Goal: Task Accomplishment & Management: Manage account settings

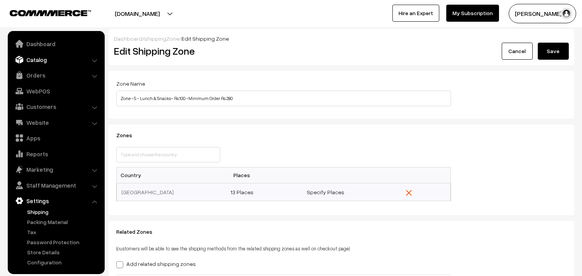
click at [37, 60] on link "Catalog" at bounding box center [56, 60] width 92 height 14
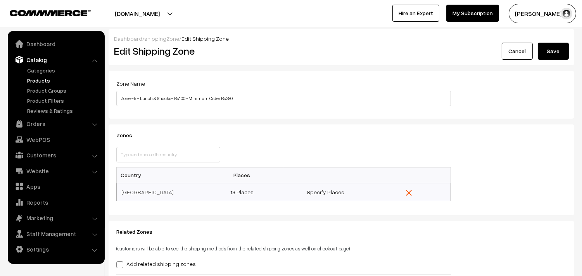
click at [43, 76] on ul "Categories" at bounding box center [56, 90] width 93 height 48
click at [41, 78] on link "Products" at bounding box center [63, 80] width 77 height 8
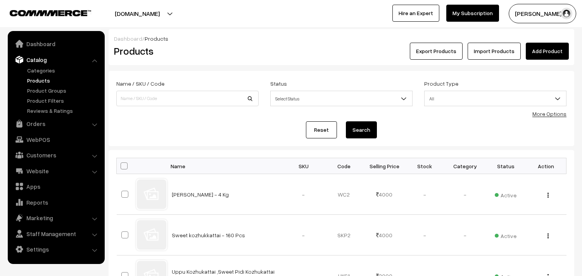
click at [164, 103] on input at bounding box center [187, 99] width 142 height 16
type input "rice uppuma"
click at [373, 128] on button "Search" at bounding box center [361, 129] width 31 height 17
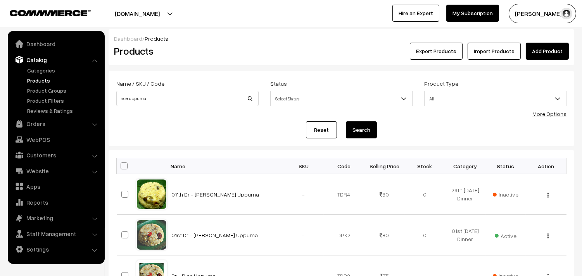
click at [37, 79] on link "Products" at bounding box center [63, 80] width 77 height 8
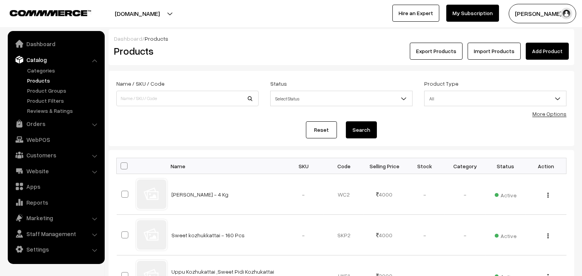
click at [44, 74] on ul "Categories" at bounding box center [56, 90] width 93 height 48
click at [40, 79] on link "Products" at bounding box center [63, 80] width 77 height 8
click at [547, 114] on link "More Options" at bounding box center [549, 113] width 34 height 7
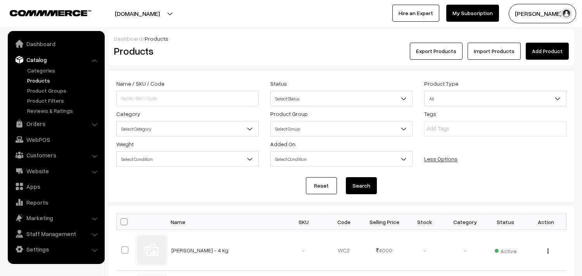
click at [177, 130] on span "Select Category" at bounding box center [187, 129] width 141 height 14
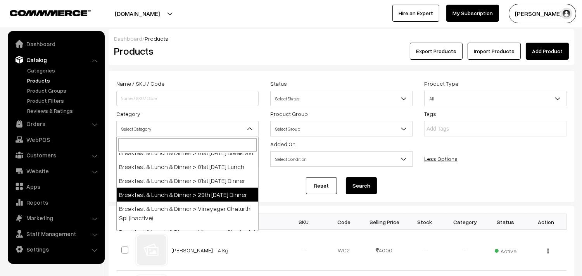
scroll to position [43, 0]
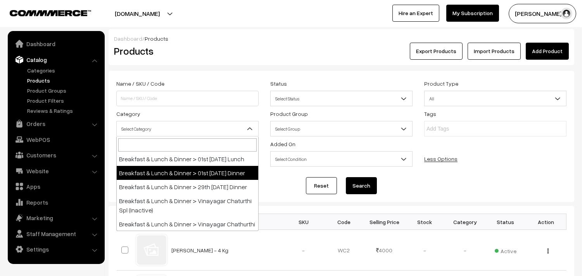
select select "68"
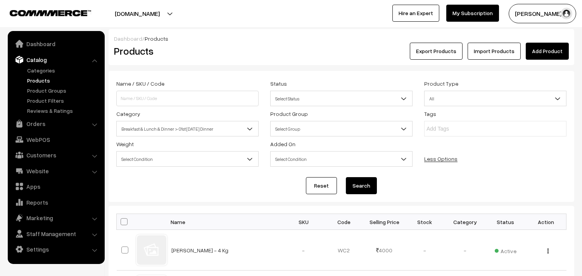
click at [369, 189] on button "Search" at bounding box center [361, 185] width 31 height 17
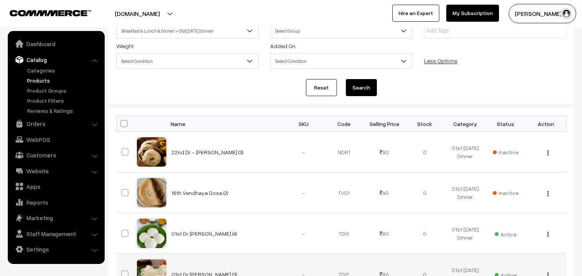
scroll to position [258, 0]
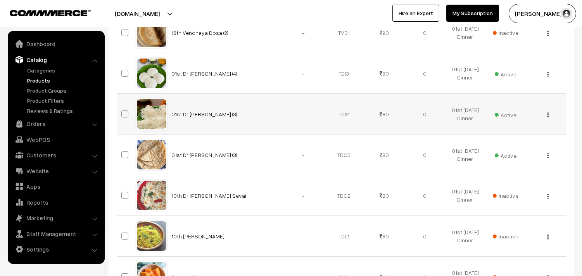
click at [549, 116] on button "button" at bounding box center [548, 115] width 2 height 6
click at [525, 140] on link "Edit" at bounding box center [513, 143] width 66 height 17
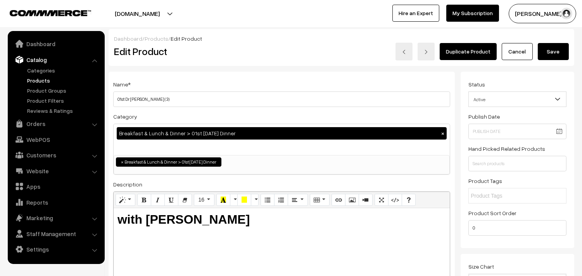
click at [156, 96] on input "01st Dr [PERSON_NAME] (3)" at bounding box center [281, 99] width 337 height 16
type input "01st Dr [PERSON_NAME] (4)"
click at [559, 41] on div "Dashboard / Products / Edit Product" at bounding box center [341, 39] width 455 height 8
click at [556, 52] on button "Save" at bounding box center [553, 51] width 31 height 17
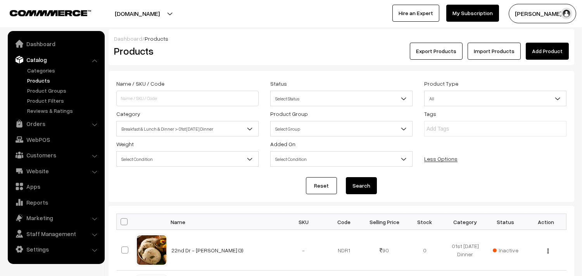
click at [43, 79] on link "Products" at bounding box center [63, 80] width 77 height 8
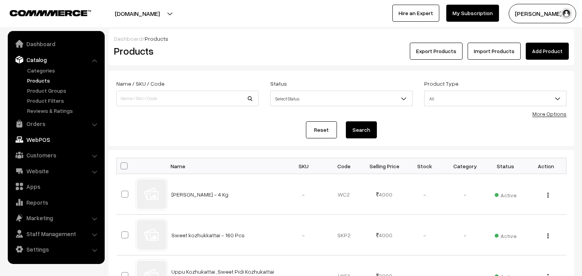
click at [33, 124] on link "Orders" at bounding box center [56, 124] width 92 height 14
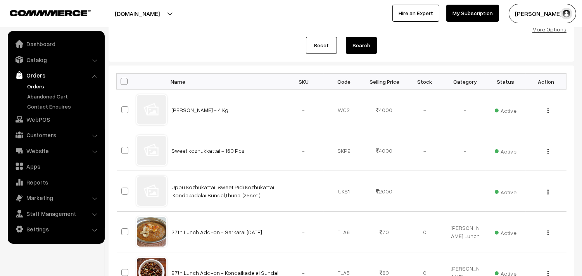
scroll to position [43, 0]
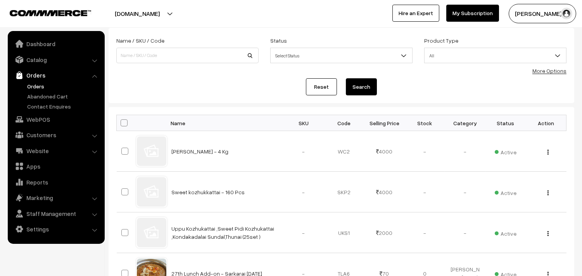
click at [41, 86] on link "Orders" at bounding box center [63, 86] width 77 height 8
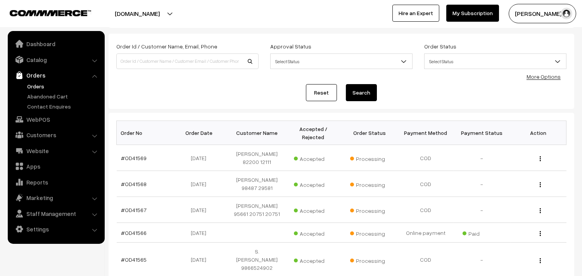
scroll to position [86, 0]
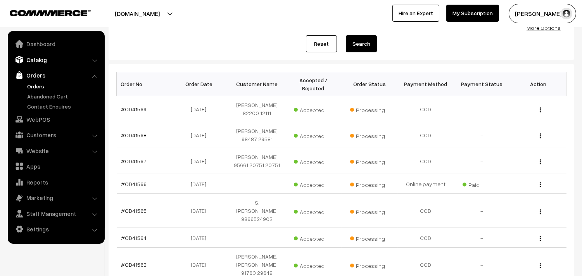
click at [47, 57] on link "Catalog" at bounding box center [56, 60] width 92 height 14
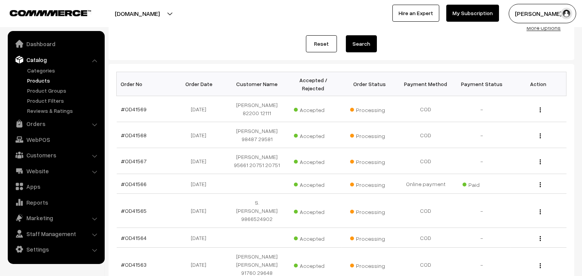
click at [46, 79] on link "Products" at bounding box center [63, 80] width 77 height 8
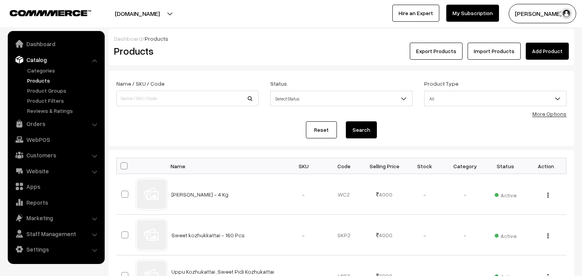
click at [553, 115] on link "More Options" at bounding box center [549, 113] width 34 height 7
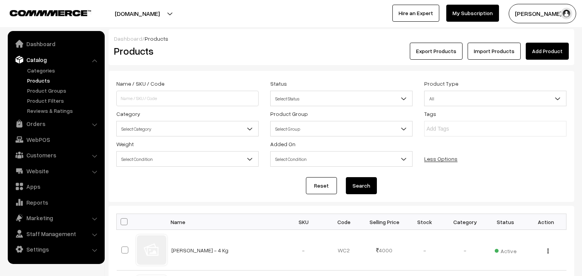
click at [187, 132] on span "Select Category" at bounding box center [187, 129] width 141 height 14
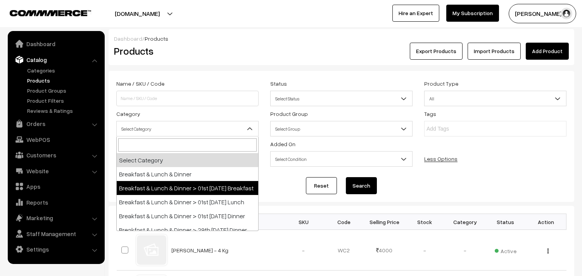
select select "91"
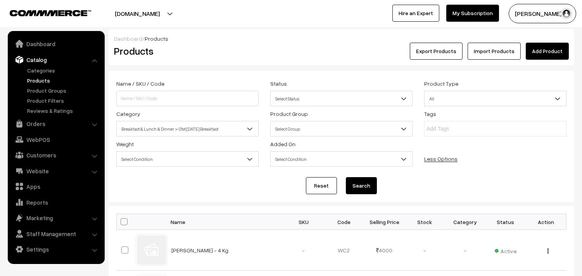
click at [360, 181] on button "Search" at bounding box center [361, 185] width 31 height 17
click at [37, 65] on link "Catalog" at bounding box center [56, 60] width 92 height 14
click at [37, 69] on link "Categories" at bounding box center [63, 70] width 77 height 8
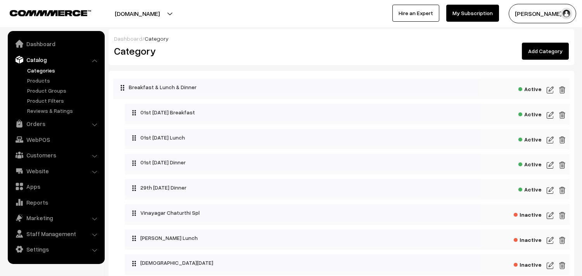
click at [549, 114] on img at bounding box center [550, 114] width 7 height 9
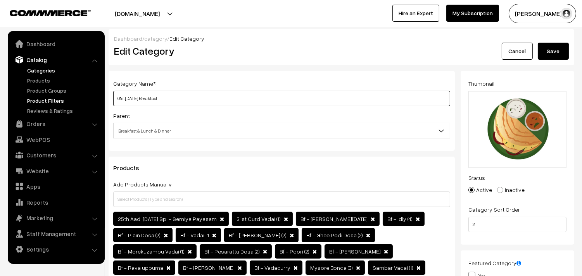
drag, startPoint x: 0, startPoint y: 0, endPoint x: 81, endPoint y: 97, distance: 126.1
click at [119, 97] on input "02nd Tuesday Breakfast" at bounding box center [281, 99] width 337 height 16
click at [148, 100] on input "02nd Tuesday Breakfast" at bounding box center [281, 99] width 337 height 16
drag, startPoint x: 143, startPoint y: 98, endPoint x: 105, endPoint y: 98, distance: 38.4
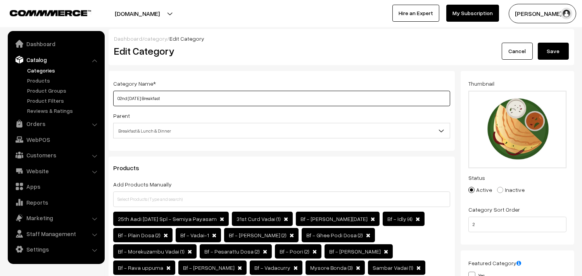
click at [105, 98] on div "Category Name * 02nd Tuesday Breakfast Parent Top Level Category Breakfast & Lu…" at bounding box center [282, 191] width 358 height 240
click at [145, 97] on input "02nd [DATE] Breakfast" at bounding box center [281, 99] width 337 height 16
drag, startPoint x: 144, startPoint y: 98, endPoint x: 101, endPoint y: 98, distance: 43.0
click at [150, 98] on input "02nd Tuesday Breakfast" at bounding box center [281, 99] width 337 height 16
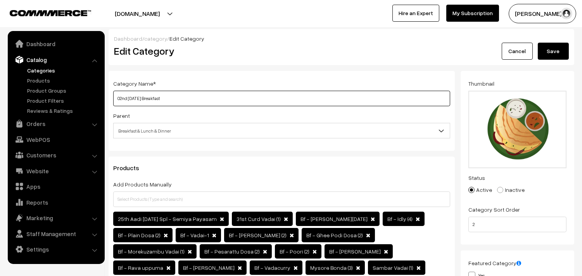
drag, startPoint x: 145, startPoint y: 98, endPoint x: 102, endPoint y: 98, distance: 43.4
type input "02nd Tuesday Breakfast"
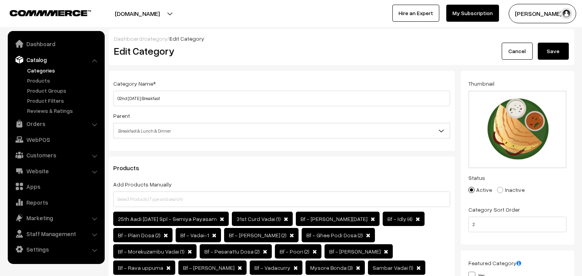
click at [544, 52] on button "Save" at bounding box center [553, 51] width 31 height 17
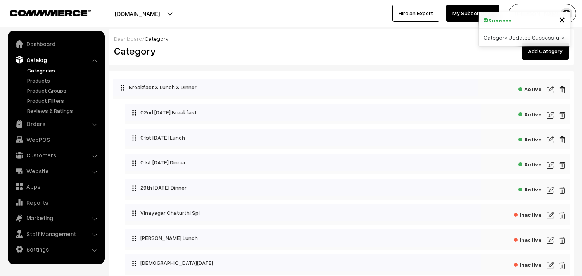
scroll to position [43, 0]
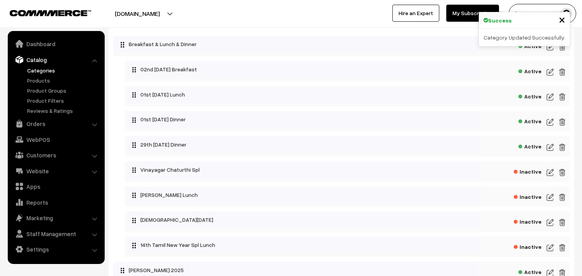
click at [549, 95] on img at bounding box center [550, 96] width 7 height 9
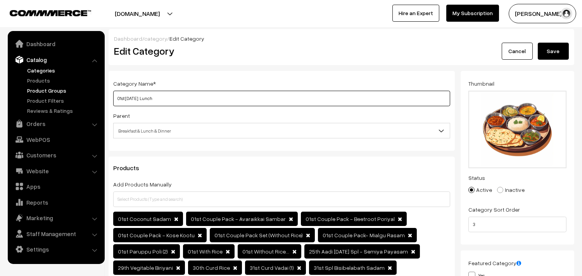
drag, startPoint x: 140, startPoint y: 100, endPoint x: 69, endPoint y: 92, distance: 70.9
paste input "2nd Tues"
type input "02nd [DATE] Lunch"
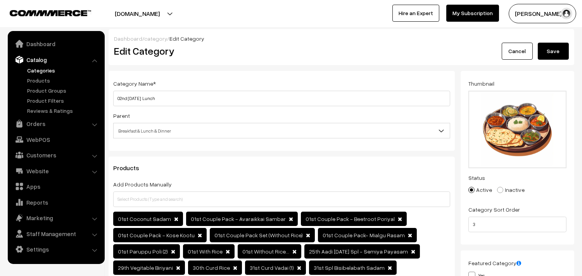
click at [543, 51] on button "Save" at bounding box center [553, 51] width 31 height 17
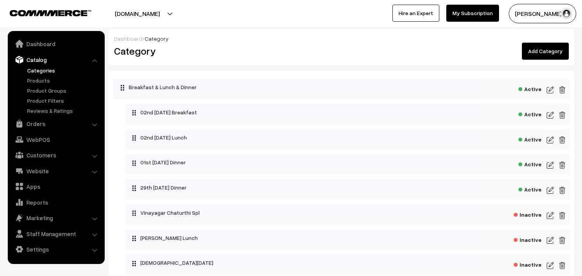
scroll to position [43, 0]
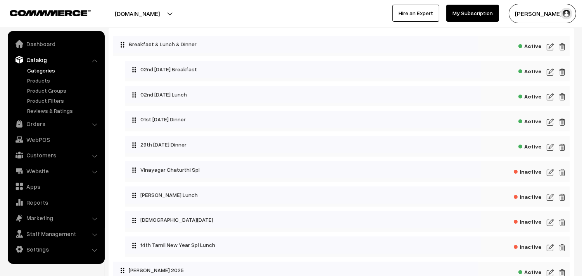
click at [549, 149] on img at bounding box center [550, 147] width 7 height 9
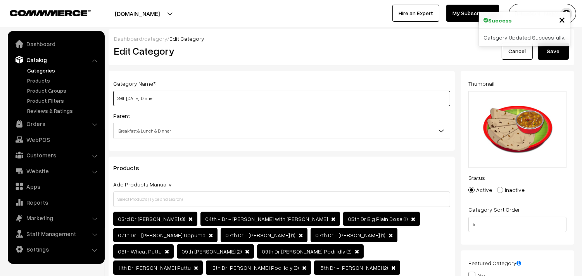
click at [138, 98] on input "29th [DATE] Dinner" at bounding box center [281, 99] width 337 height 16
drag, startPoint x: 140, startPoint y: 97, endPoint x: 93, endPoint y: 94, distance: 46.3
paste input "02nd Tues"
type input "02nd [DATE] Dinner"
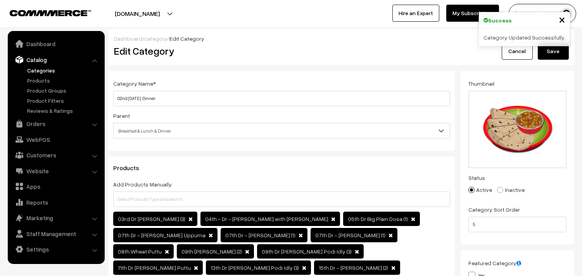
click at [564, 53] on button "Save" at bounding box center [553, 51] width 31 height 17
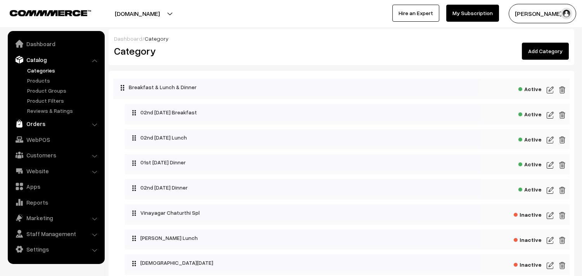
click at [38, 125] on link "Orders" at bounding box center [56, 124] width 92 height 14
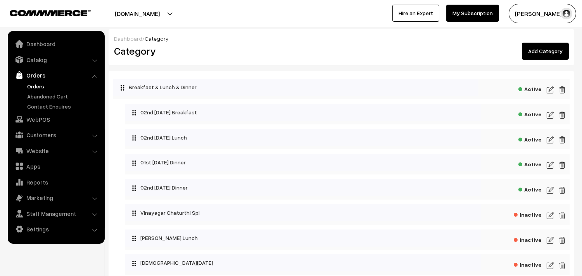
click at [41, 90] on link "Orders" at bounding box center [63, 86] width 77 height 8
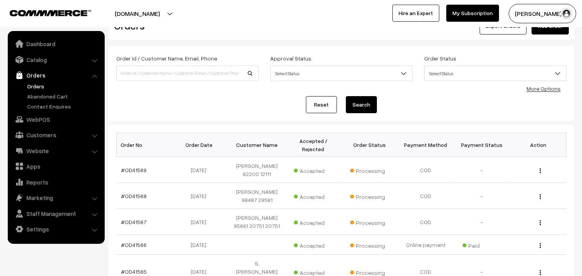
scroll to position [129, 0]
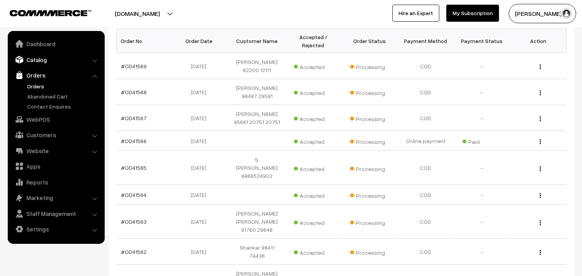
click at [37, 60] on link "Catalog" at bounding box center [56, 60] width 92 height 14
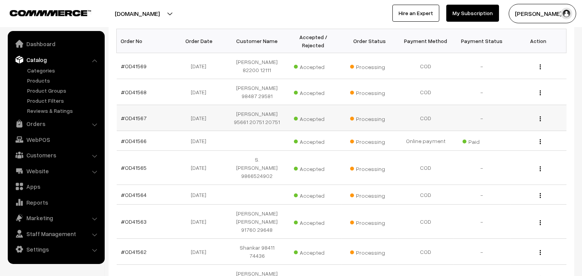
drag, startPoint x: 38, startPoint y: 79, endPoint x: 456, endPoint y: 115, distance: 419.9
click at [38, 79] on link "Products" at bounding box center [63, 80] width 77 height 8
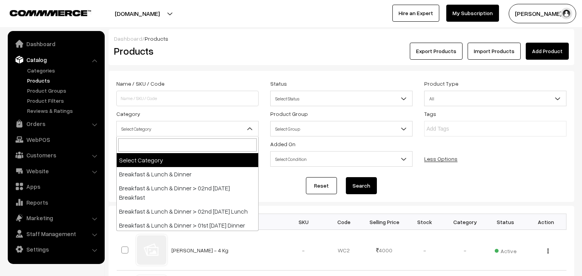
click at [149, 129] on span "Select Category" at bounding box center [187, 129] width 141 height 14
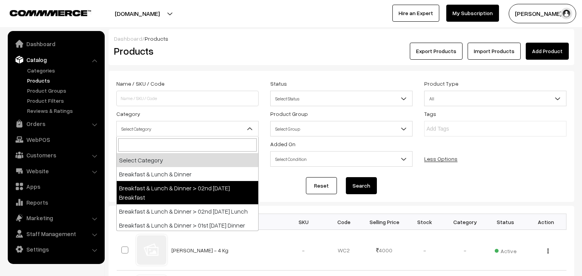
select select "91"
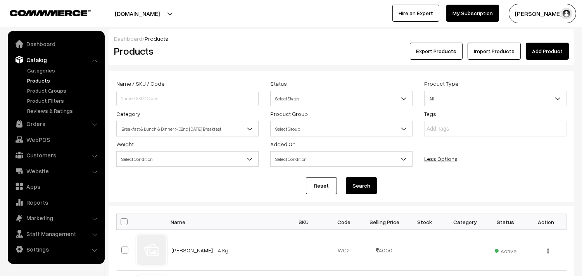
click at [359, 183] on button "Search" at bounding box center [361, 185] width 31 height 17
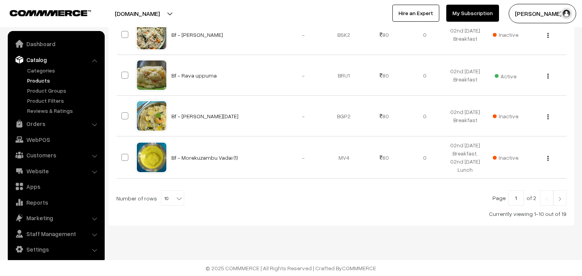
scroll to position [495, 0]
click at [167, 196] on span "10" at bounding box center [172, 199] width 22 height 16
select select "90"
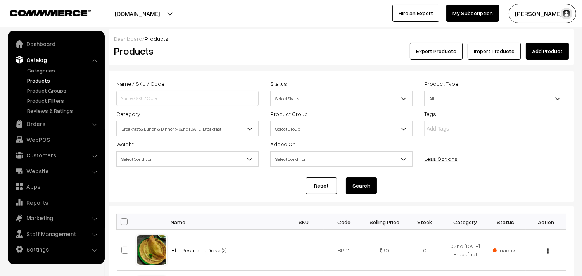
click at [125, 223] on span at bounding box center [124, 221] width 7 height 7
click at [122, 223] on input "checkbox" at bounding box center [119, 221] width 5 height 5
checkbox input "true"
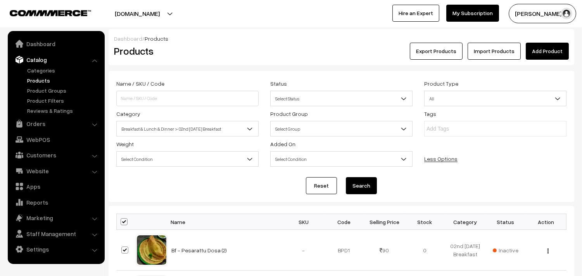
checkbox input "true"
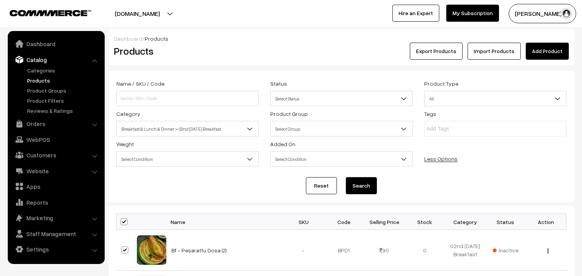
checkbox input "true"
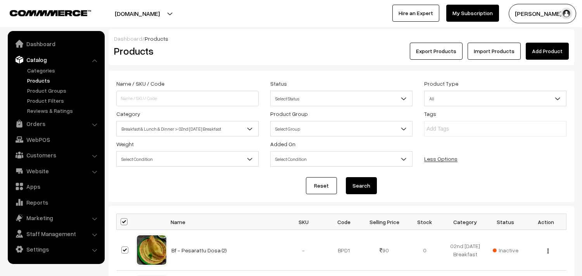
checkbox input "true"
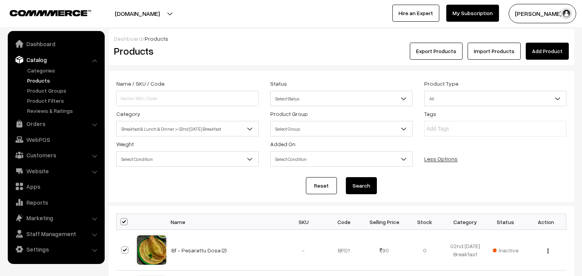
checkbox input "true"
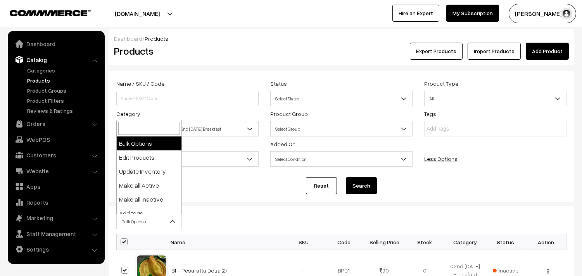
click at [129, 220] on span "Bulk Options" at bounding box center [149, 222] width 65 height 14
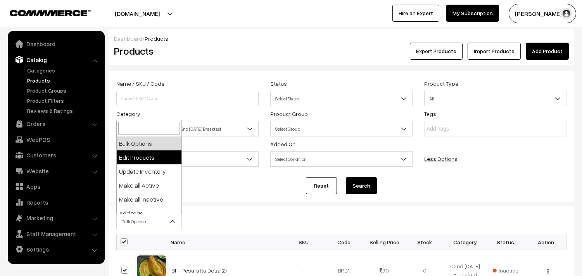
select select "editProduct"
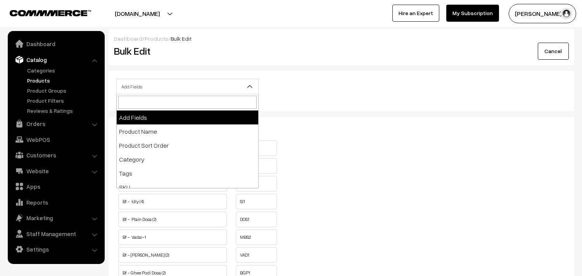
click at [200, 89] on span "Add Fields" at bounding box center [187, 87] width 141 height 14
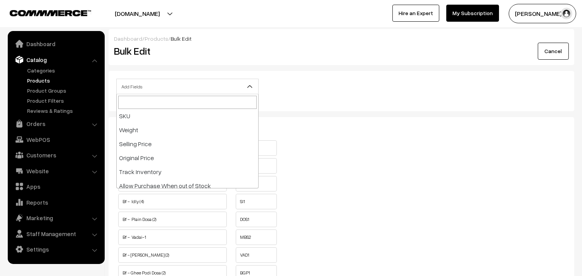
scroll to position [86, 0]
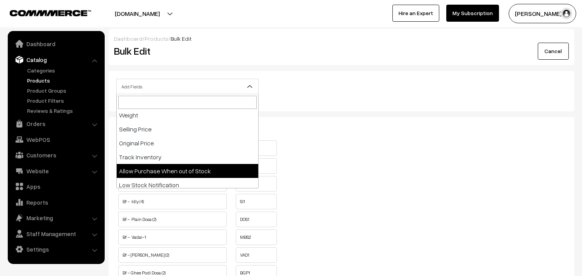
select select "allow-purchase"
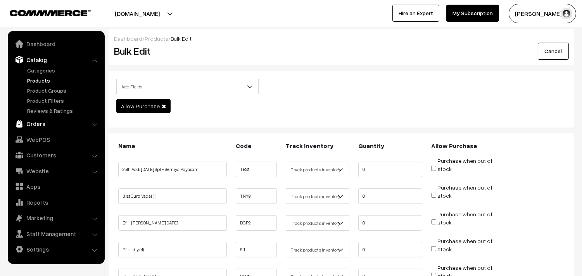
click at [40, 123] on link "Orders" at bounding box center [56, 124] width 92 height 14
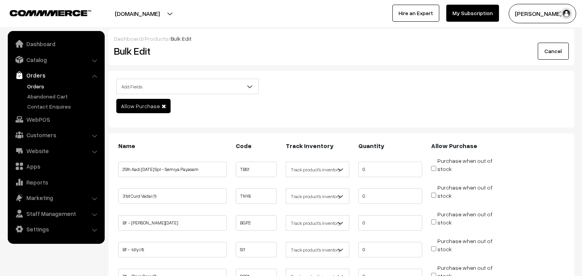
click at [45, 83] on link "Orders" at bounding box center [63, 86] width 77 height 8
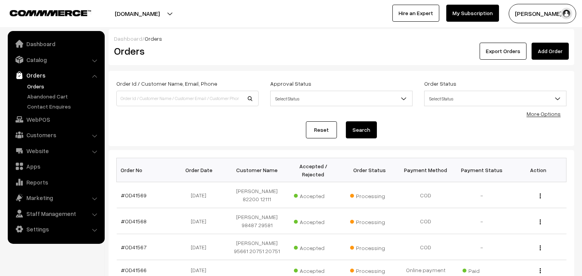
click at [36, 82] on link "Orders" at bounding box center [63, 86] width 77 height 8
